Goal: Use online tool/utility: Utilize a website feature to perform a specific function

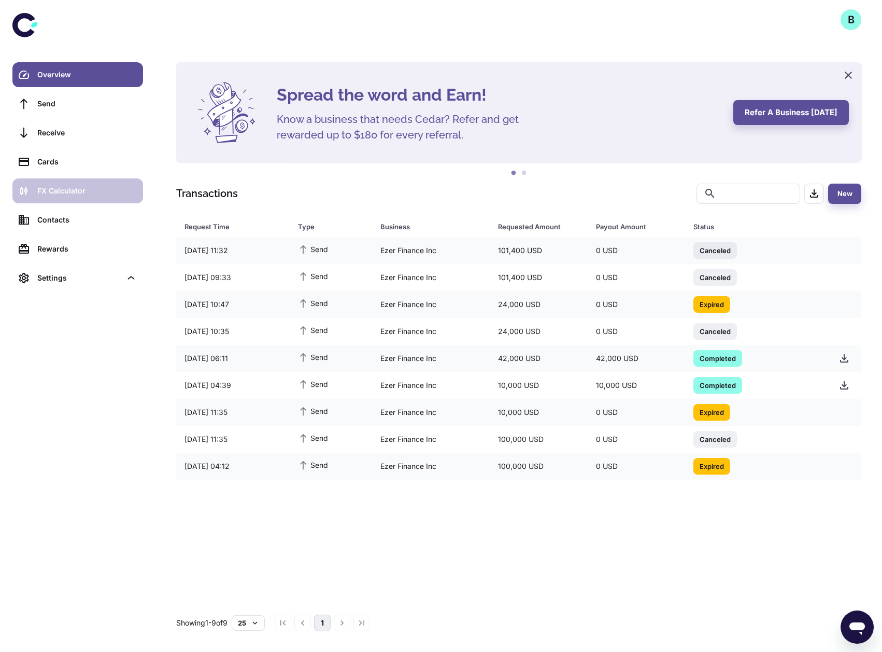
click at [85, 194] on div "FX Calculator" at bounding box center [87, 190] width 100 height 11
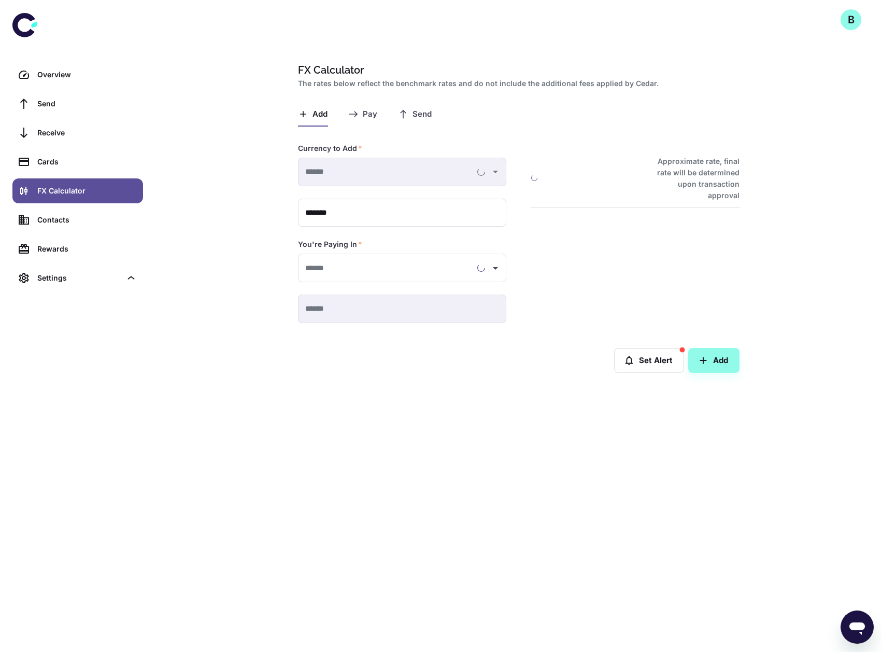
type input "**********"
